Goal: Use online tool/utility: Utilize a website feature to perform a specific function

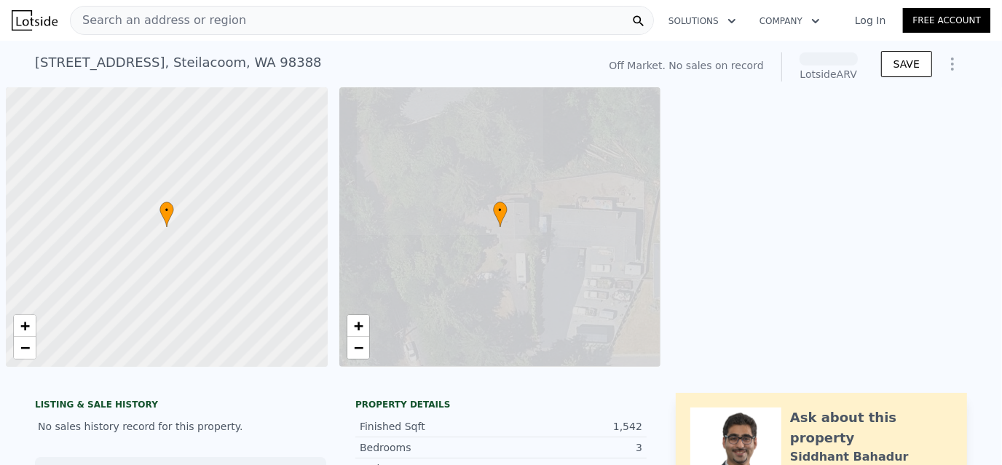
scroll to position [0, 5]
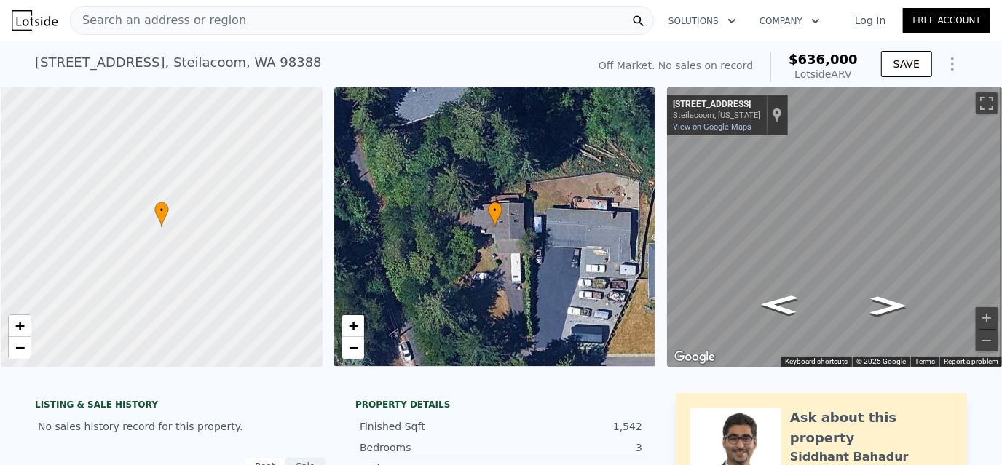
click at [949, 59] on icon "Show Options" at bounding box center [952, 63] width 17 height 17
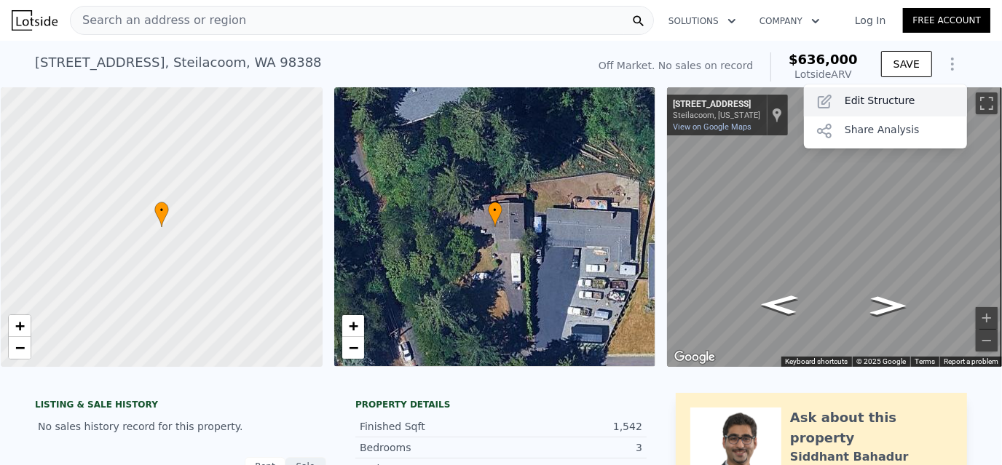
click at [882, 102] on div "Edit Structure" at bounding box center [885, 101] width 163 height 29
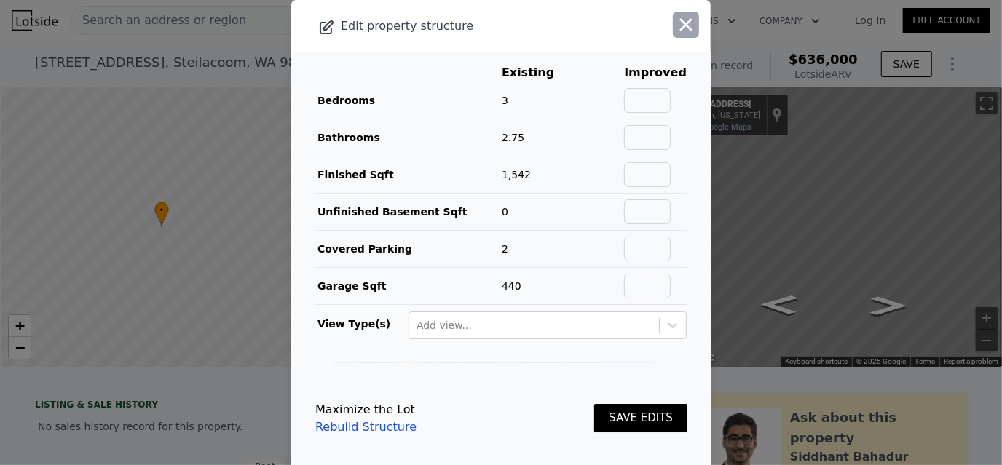
click at [676, 23] on icon "button" at bounding box center [686, 25] width 20 height 20
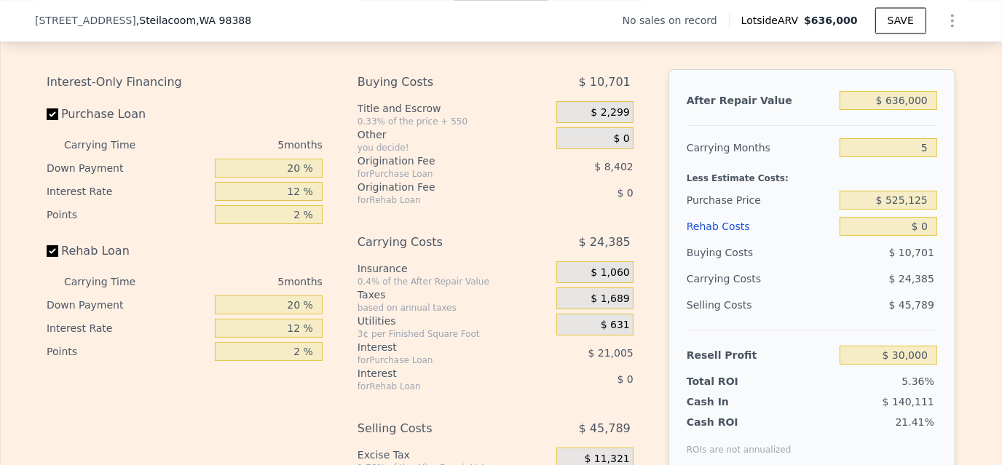
scroll to position [2033, 0]
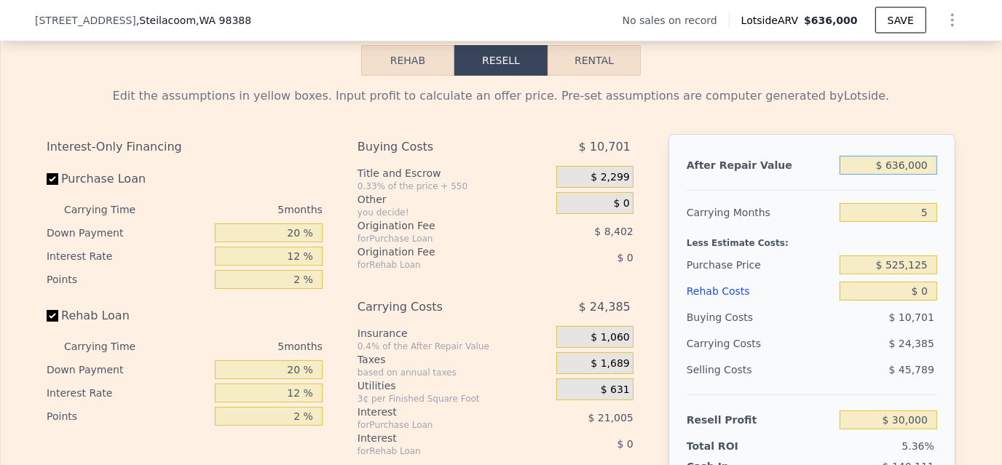
drag, startPoint x: 885, startPoint y: 183, endPoint x: 928, endPoint y: 183, distance: 43.0
click at [928, 175] on input "$ 636,000" at bounding box center [889, 165] width 98 height 19
drag, startPoint x: 931, startPoint y: 183, endPoint x: 827, endPoint y: 190, distance: 104.3
click at [831, 178] on div "After Repair Value $ 636,000" at bounding box center [812, 165] width 250 height 26
type input "$ 7"
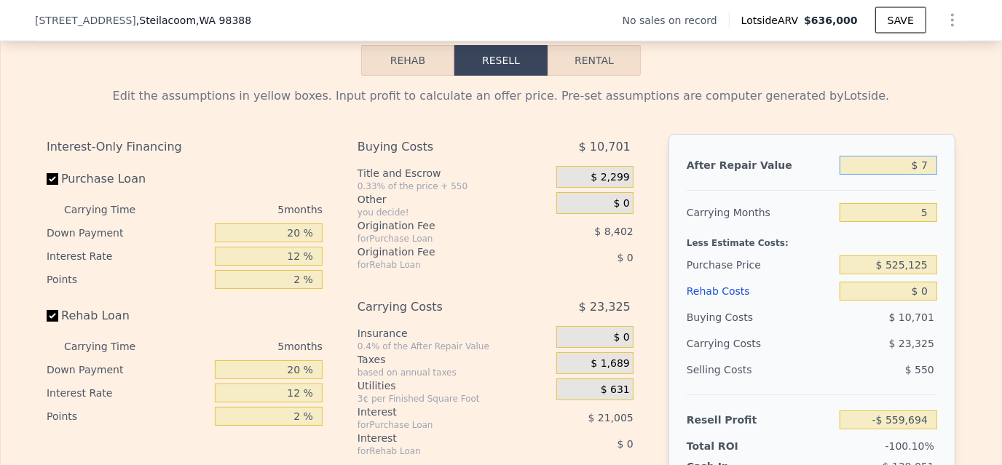
type input "-$ 559,694"
type input "$ 700"
type input "-$ 559,052"
type input "$ 700,000"
type input "$ 89,341"
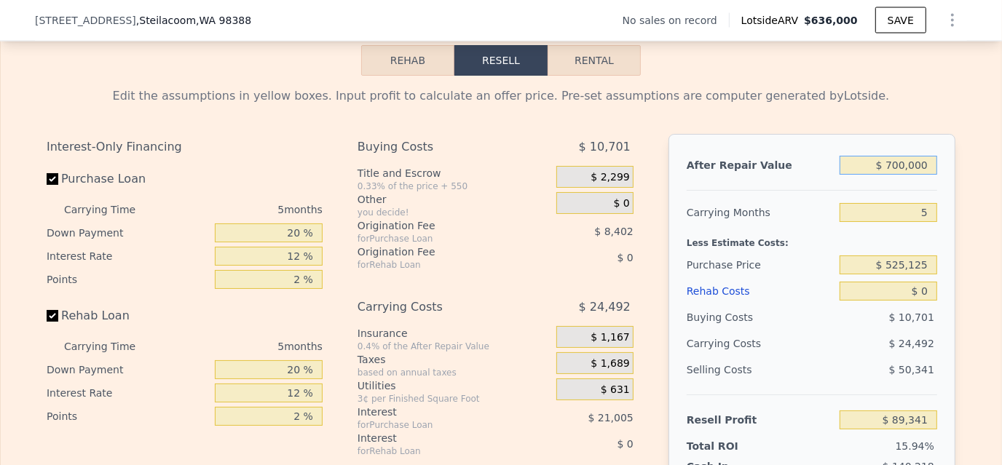
type input "$ 700,000"
click at [795, 226] on div "Carrying Months" at bounding box center [760, 213] width 147 height 26
drag, startPoint x: 870, startPoint y: 279, endPoint x: 966, endPoint y: 274, distance: 95.5
click at [966, 274] on div "Edit the assumptions in yellow boxes. Input profit to calculate an offer price.…" at bounding box center [501, 347] width 1000 height 542
type input "$ 500,000"
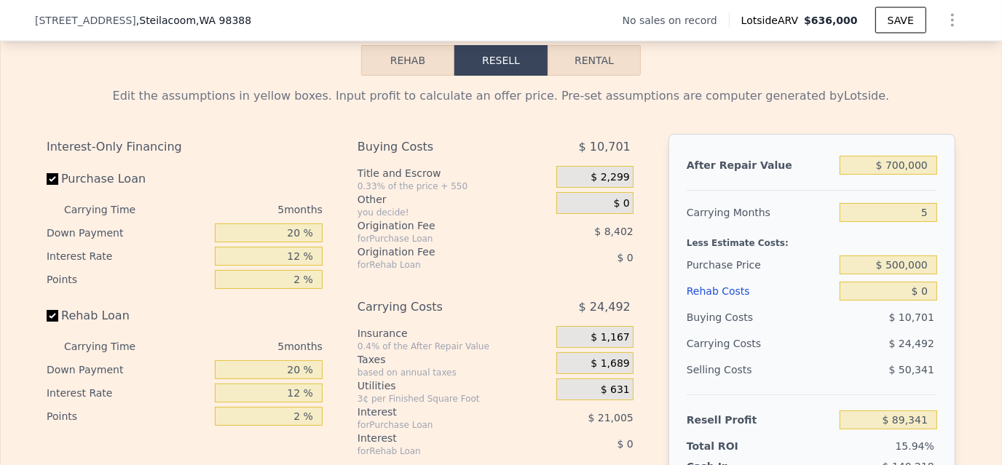
click at [963, 274] on div "Edit the assumptions in yellow boxes. Input profit to calculate an offer price.…" at bounding box center [501, 347] width 1000 height 542
type input "$ 115,957"
drag, startPoint x: 910, startPoint y: 308, endPoint x: 940, endPoint y: 306, distance: 29.9
click at [940, 306] on div "After Repair Value $ 700,000 Carrying Months 5 Less Estimate Costs: Purchase Pr…" at bounding box center [811, 336] width 287 height 405
type input "$ 5"
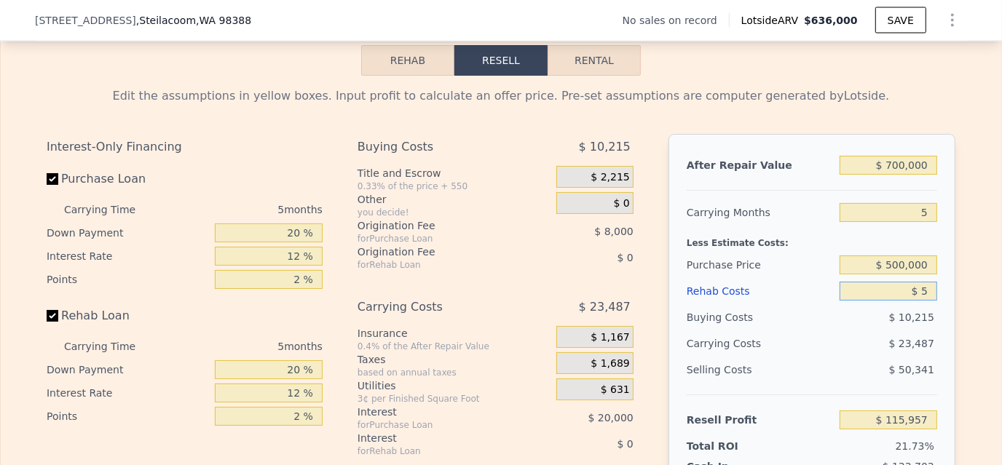
type input "$ 115,952"
type input "$ 50"
type input "$ 115,906"
type input "$ 50,000"
type input "$ 63,157"
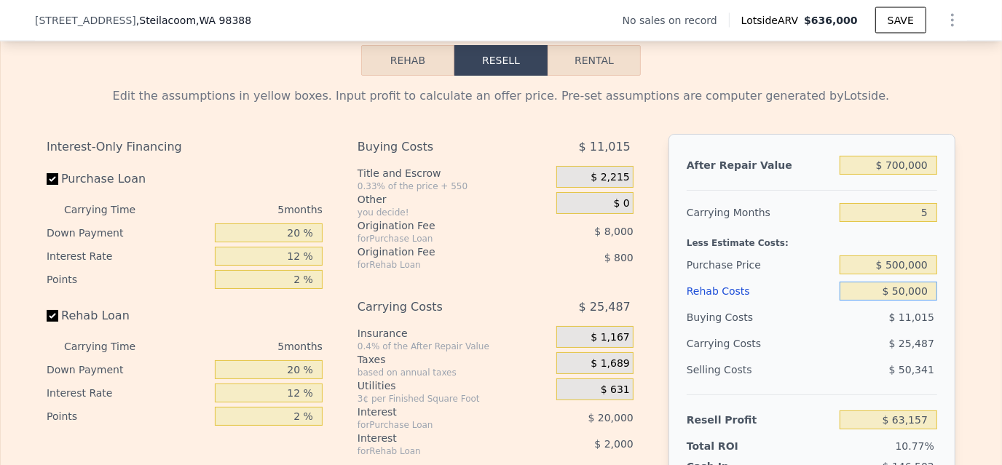
type input "$ 50,000"
click at [939, 306] on div "After Repair Value $ 700,000 Carrying Months 5 Less Estimate Costs: Purchase Pr…" at bounding box center [811, 336] width 287 height 405
click at [759, 383] on div "Selling Costs" at bounding box center [760, 370] width 147 height 26
drag, startPoint x: 284, startPoint y: 392, endPoint x: 341, endPoint y: 385, distance: 58.0
click at [341, 385] on div "Interest-Only Financing Purchase Loan Carrying Time 5 months Down Payment 20 % …" at bounding box center [501, 375] width 909 height 483
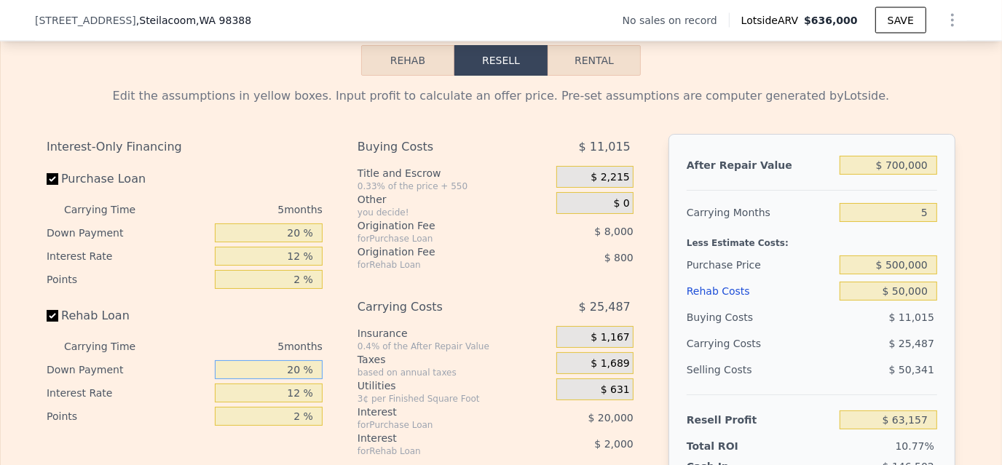
type input "1 %"
type input "$ 62,492"
type input "15 %"
type input "$ 62,982"
type input "15 %"
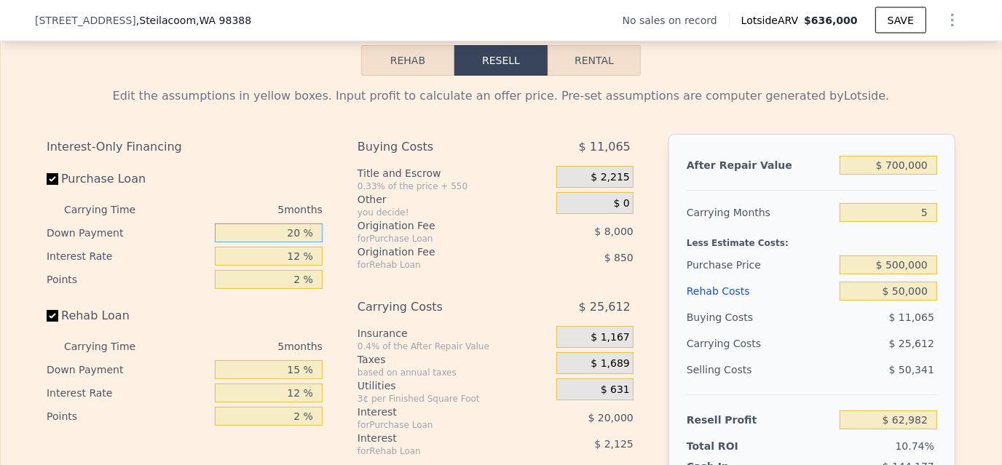
drag, startPoint x: 287, startPoint y: 256, endPoint x: 316, endPoint y: 251, distance: 29.6
click at [316, 242] on input "20 %" at bounding box center [269, 233] width 108 height 19
type input "1 %"
type input "$ 56,332"
type input "15 %"
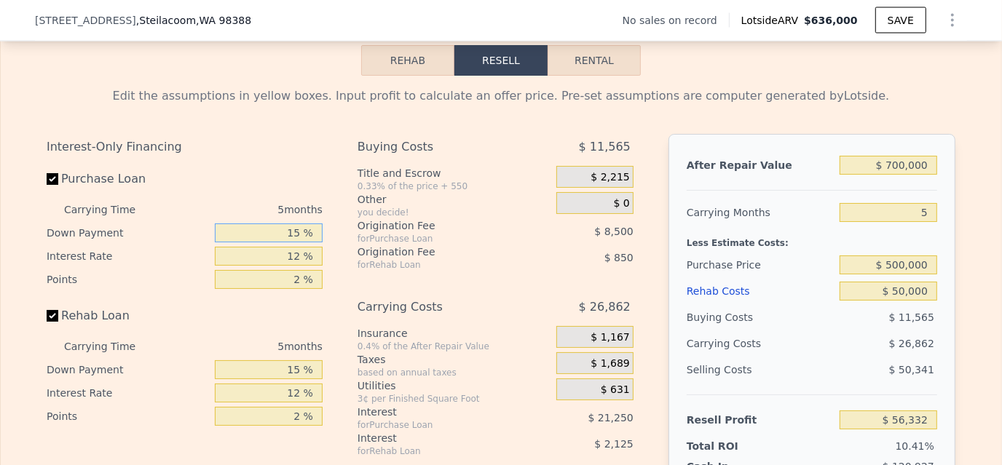
type input "$ 61,232"
type input "15 %"
drag, startPoint x: 288, startPoint y: 407, endPoint x: 323, endPoint y: 409, distance: 35.7
click at [323, 409] on div "Interest-Only Financing Purchase Loan Carrying Time 5 months Down Payment 15 % …" at bounding box center [191, 375] width 288 height 483
type input "1 %"
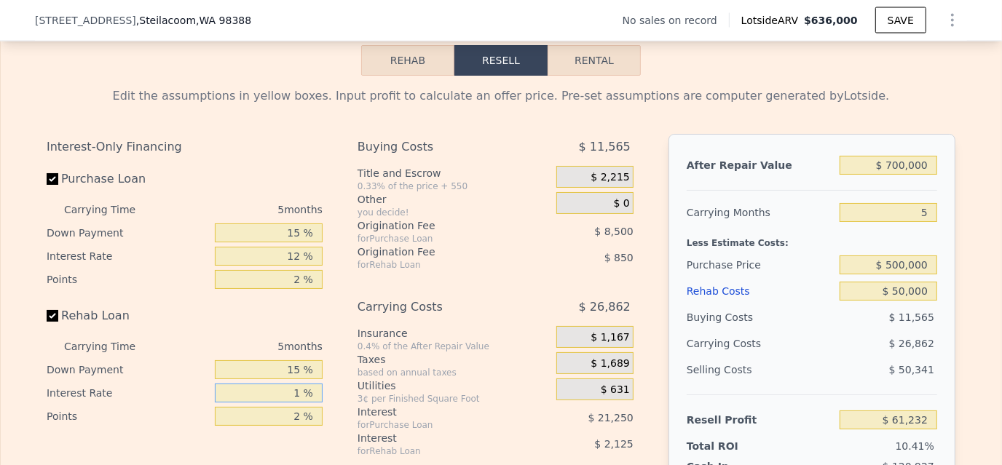
type input "$ 63,182"
type input "10 %"
type input "$ 61,587"
type input "10 %"
drag, startPoint x: 288, startPoint y: 275, endPoint x: 325, endPoint y: 275, distance: 37.9
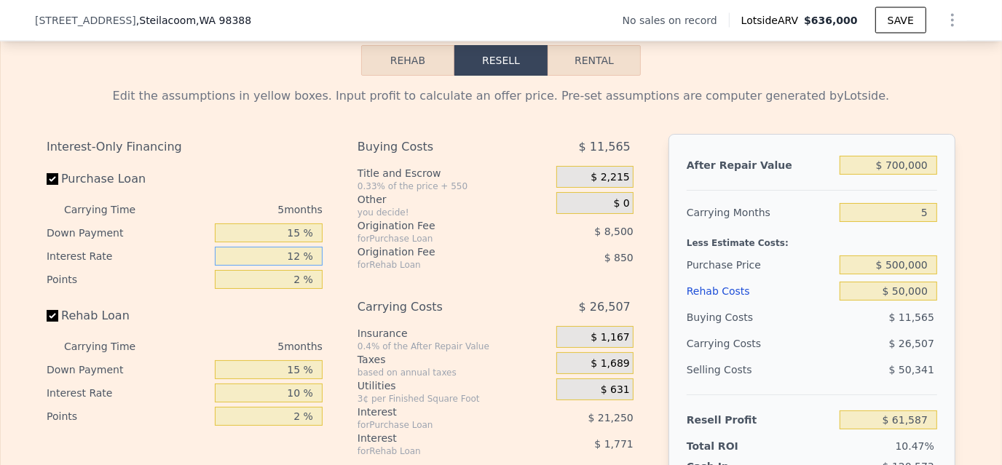
click at [325, 275] on div "Interest-Only Financing Purchase Loan Carrying Time 5 months Down Payment 15 % …" at bounding box center [191, 375] width 288 height 483
type input "1 %"
type input "$ 81,067"
type input "10 %"
type input "$ 65,127"
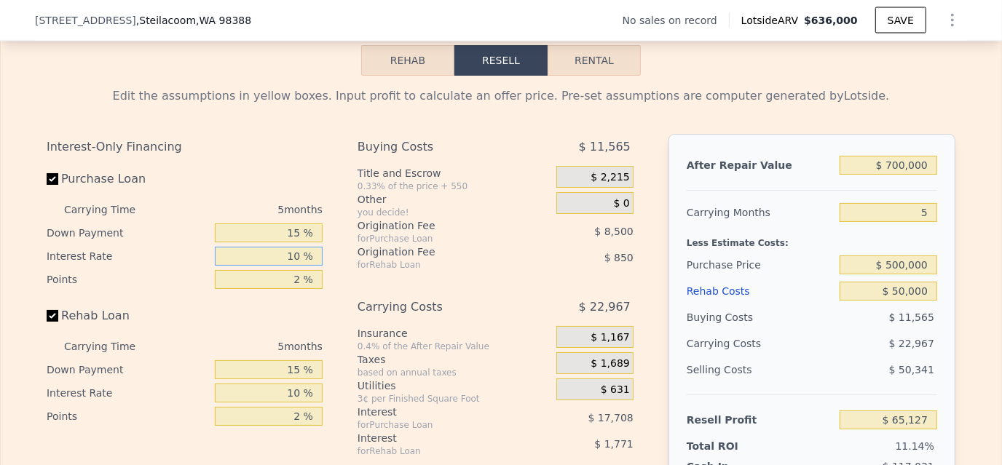
type input "10 %"
click at [393, 301] on div "Buying Costs $ 11,565 Title and Escrow 0.33% of the price + 550 $ 2,215 Other y…" at bounding box center [496, 375] width 276 height 483
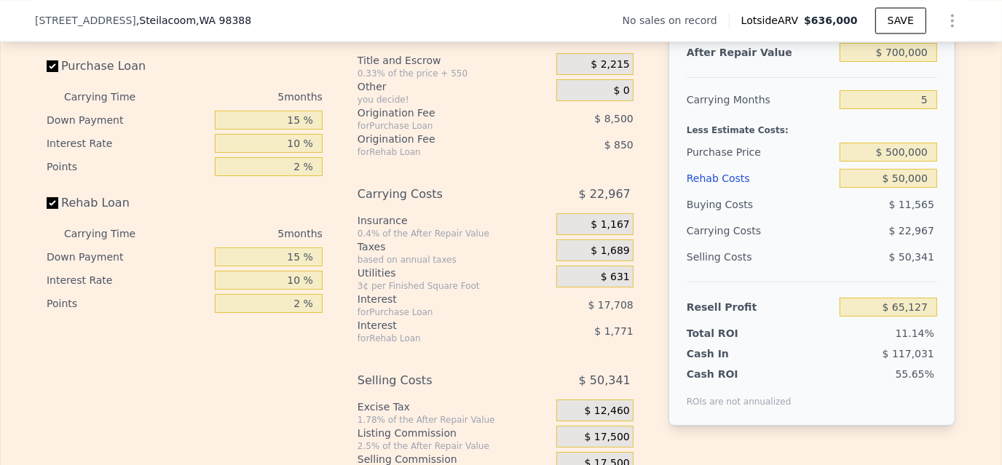
scroll to position [2151, 0]
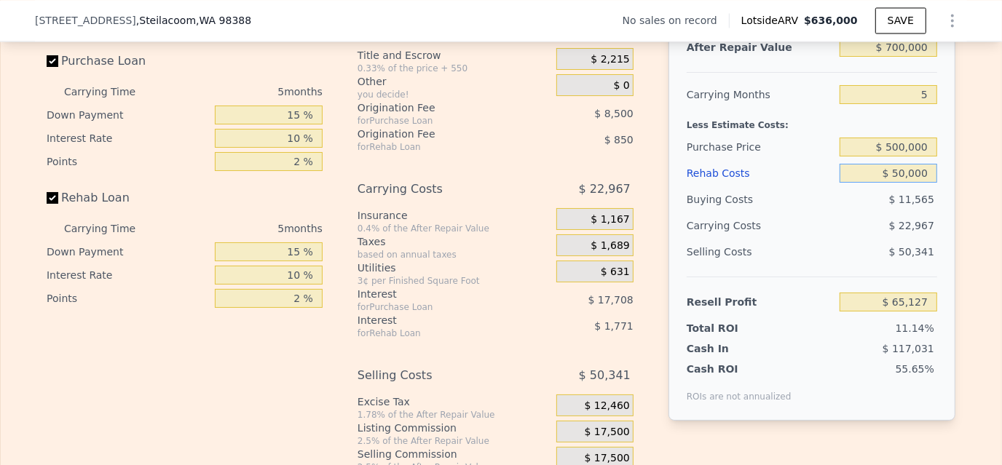
drag, startPoint x: 893, startPoint y: 193, endPoint x: 934, endPoint y: 189, distance: 41.7
click at [934, 189] on div "After Repair Value $ 700,000 Carrying Months 5 Less Estimate Costs: Purchase Pr…" at bounding box center [811, 218] width 287 height 405
type input "$ 7"
type input "$ 117,740"
type input "$ 70"
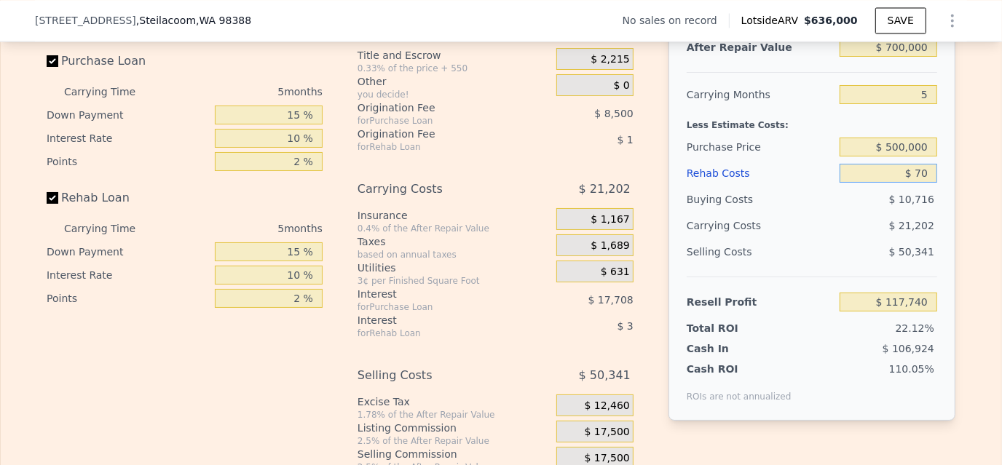
type input "$ 117,671"
type input "$ 7,000"
type input "$ 110,378"
type input "$ 70,000"
type input "$ 44,077"
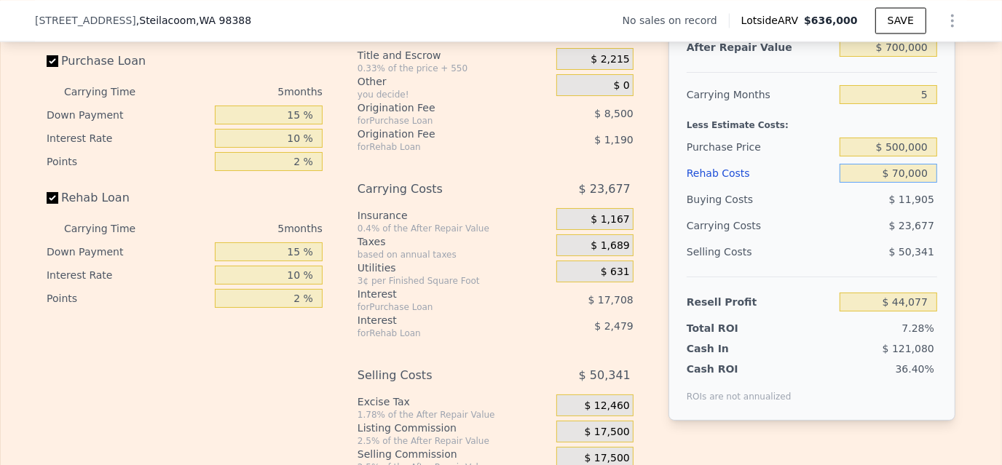
type input "$ 70,000"
click at [942, 221] on div "After Repair Value $ 700,000 Carrying Months 5 Less Estimate Costs: Purchase Pr…" at bounding box center [811, 218] width 287 height 405
click at [814, 265] on div "Selling Costs" at bounding box center [760, 252] width 147 height 26
click at [936, 313] on div "After Repair Value $ 700,000 Carrying Months 5 Less Estimate Costs: Purchase Pr…" at bounding box center [811, 218] width 287 height 405
